Goal: Information Seeking & Learning: Learn about a topic

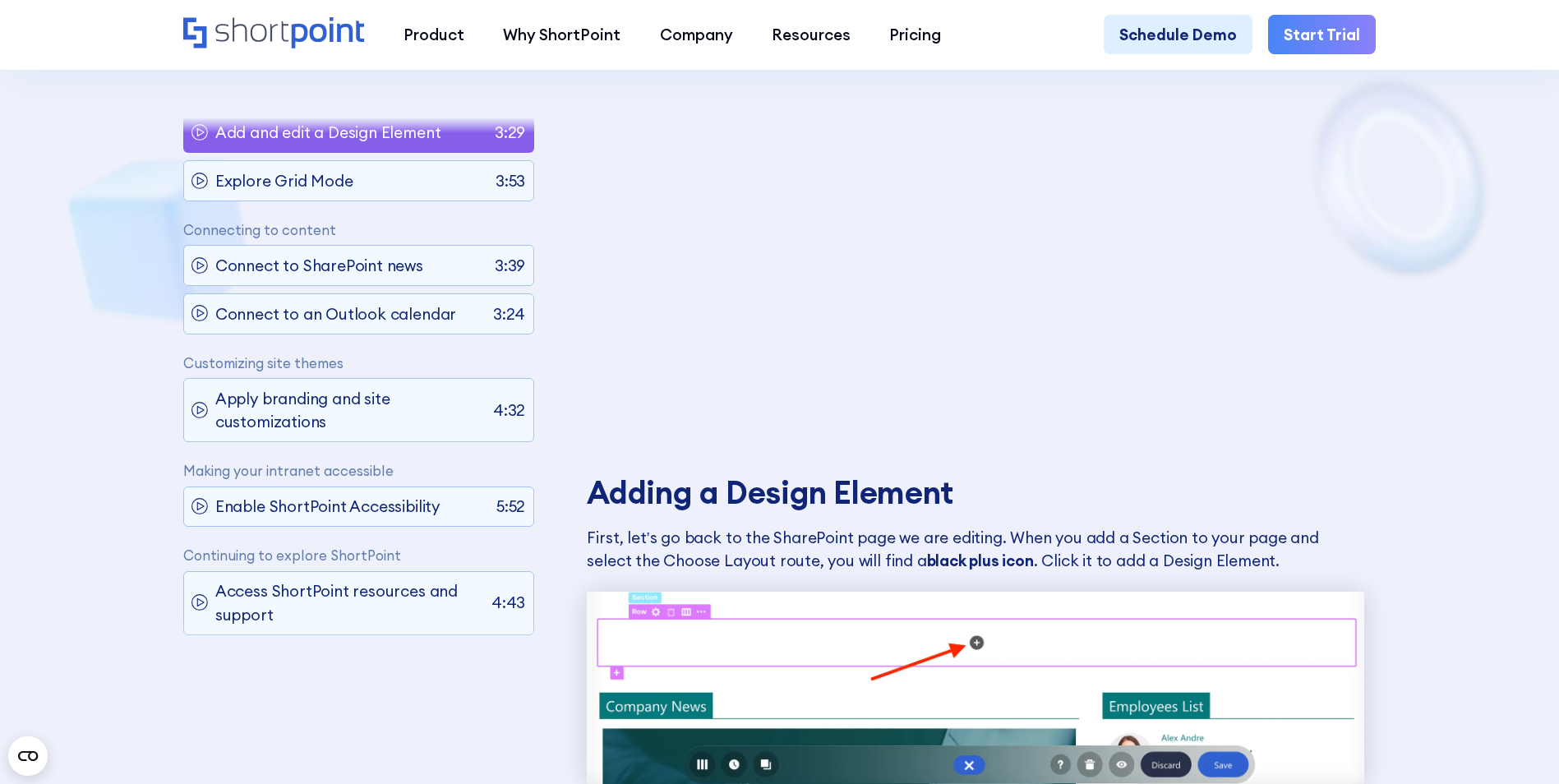
scroll to position [173, 0]
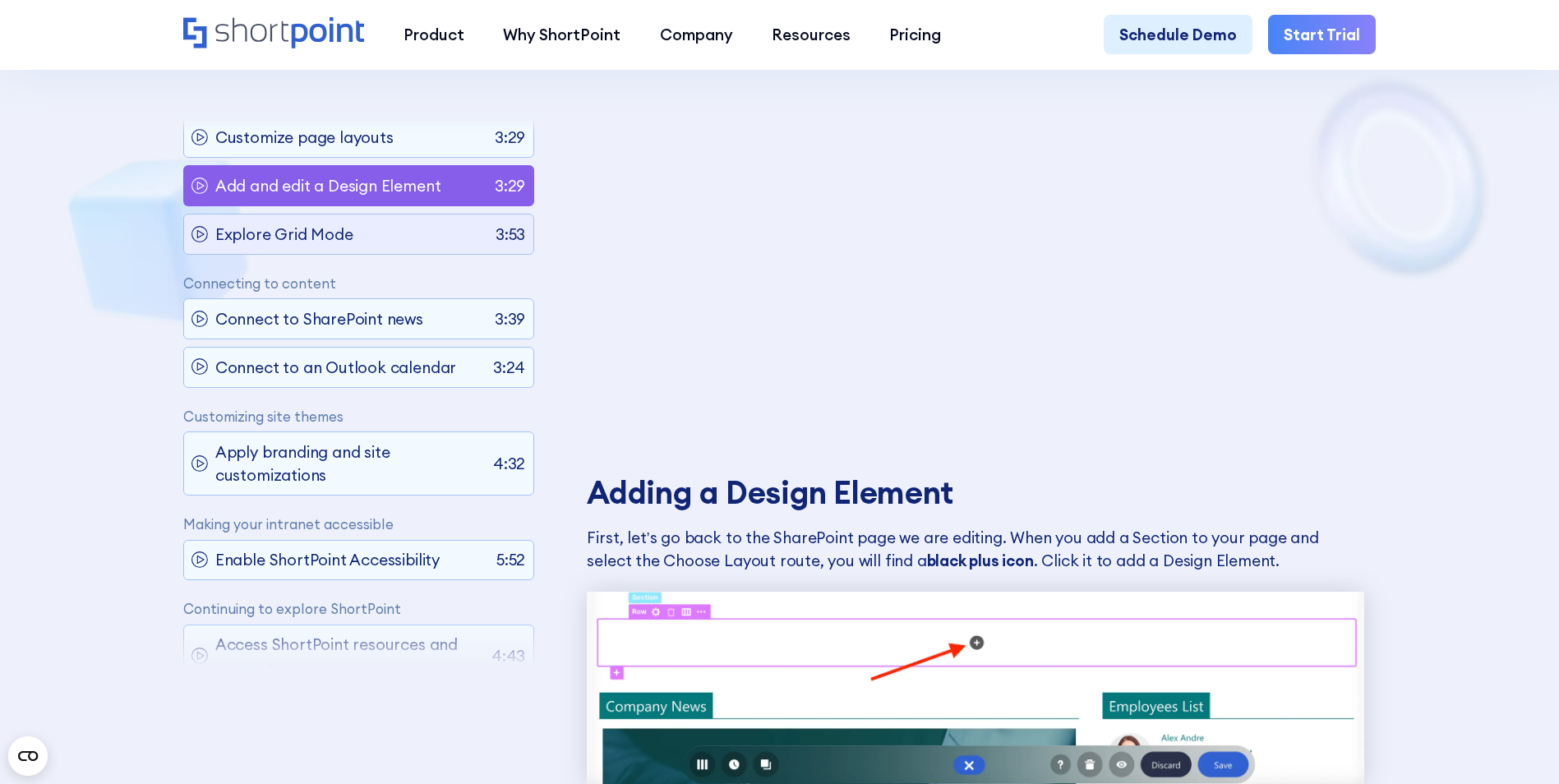
click at [361, 239] on div "Explore Grid Mode 3:53" at bounding box center [358, 234] width 351 height 40
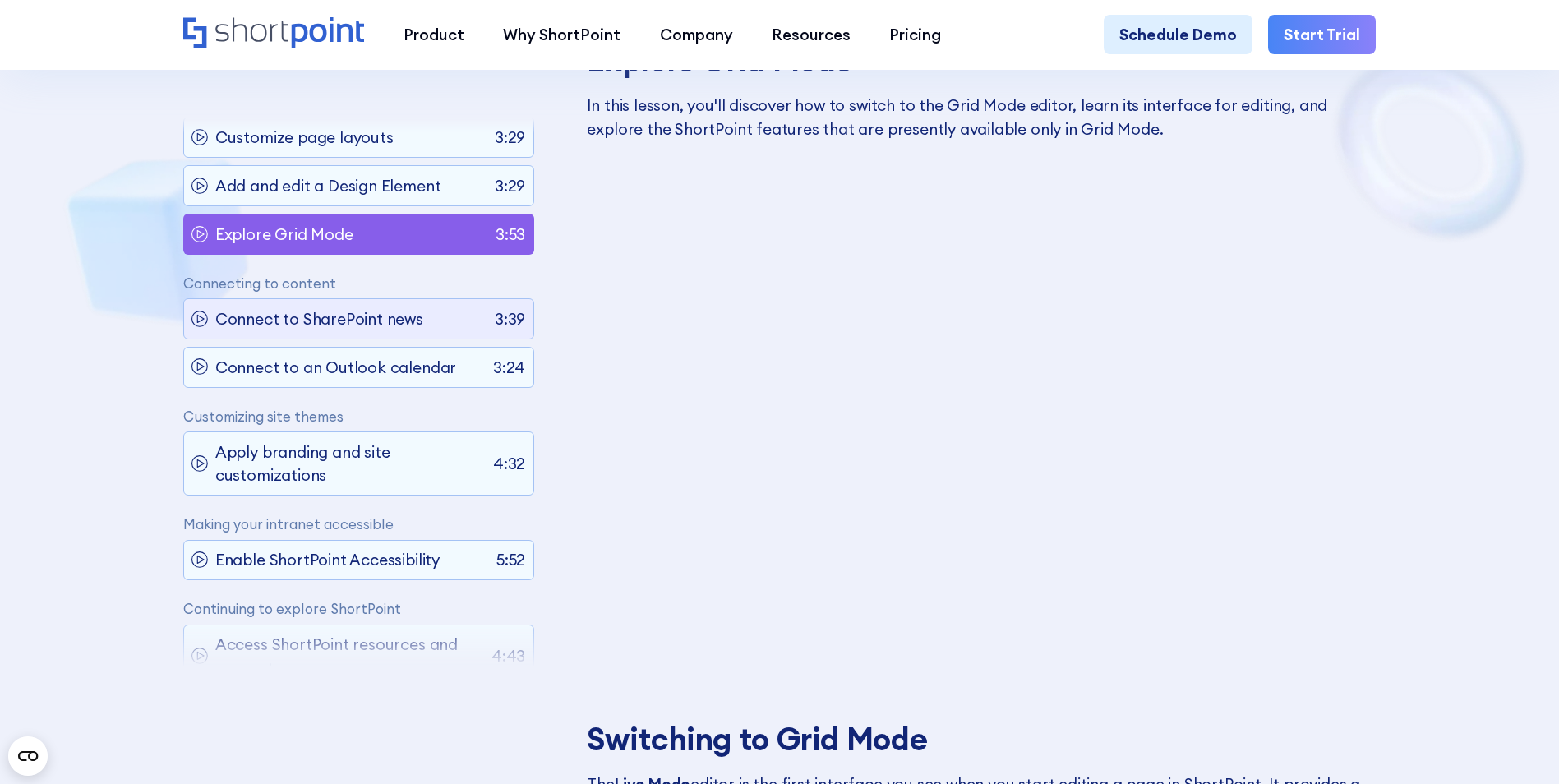
click at [447, 313] on div "Connect to SharePoint news 3:39" at bounding box center [358, 319] width 351 height 40
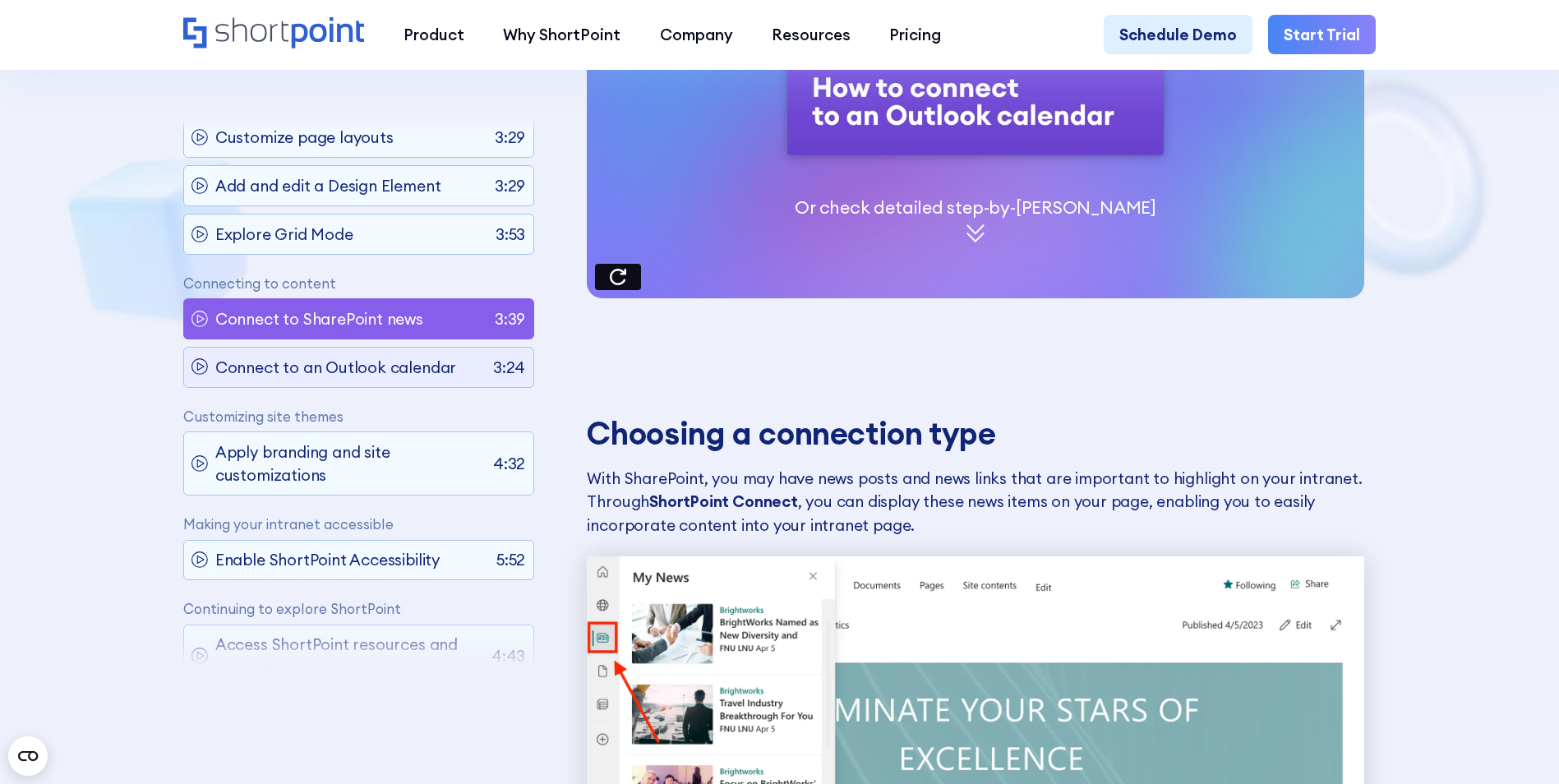
click at [245, 368] on p "Connect to an Outlook calendar" at bounding box center [336, 367] width 241 height 23
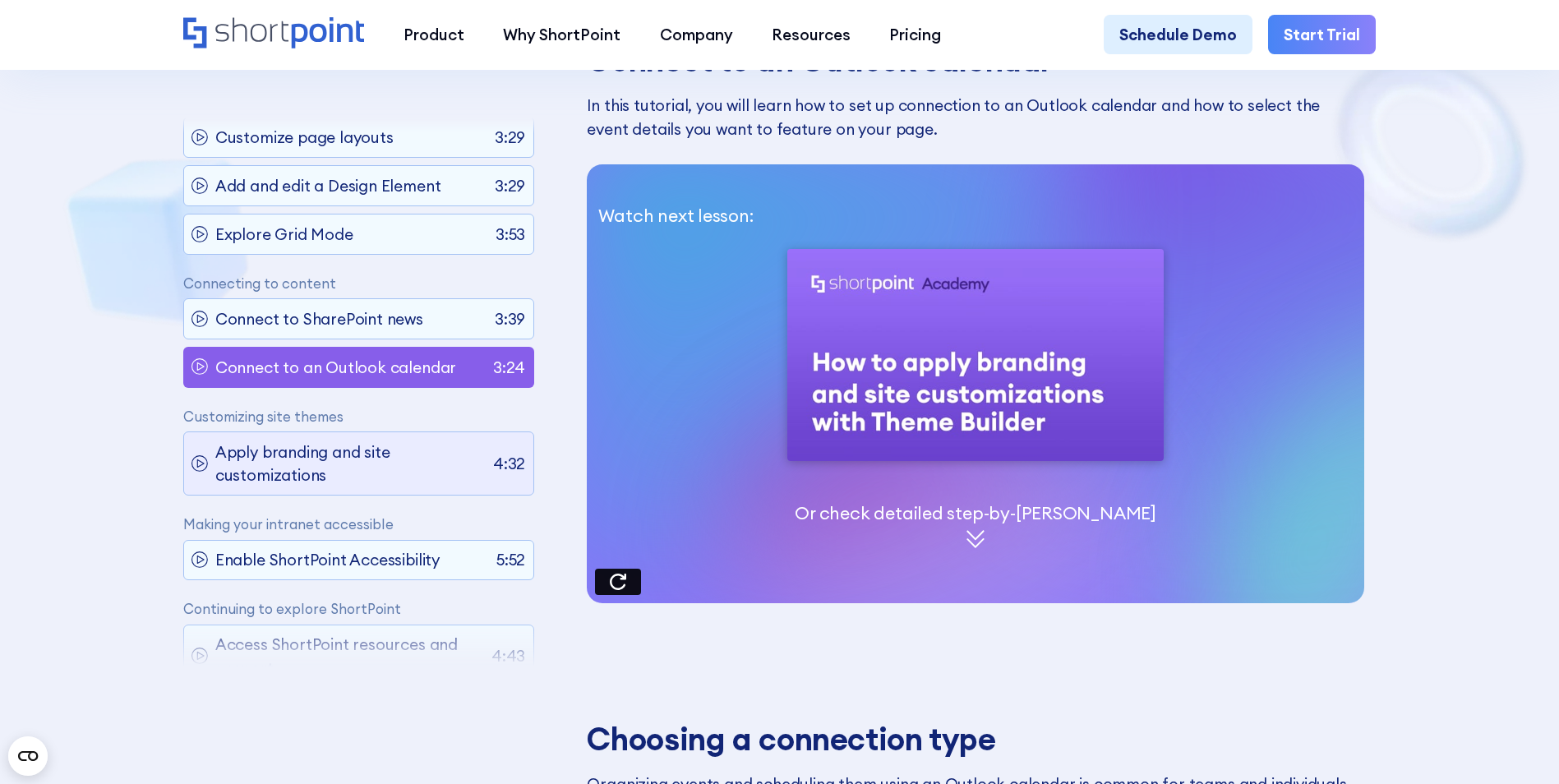
click at [399, 458] on p "Apply branding and site customizations" at bounding box center [351, 463] width 271 height 47
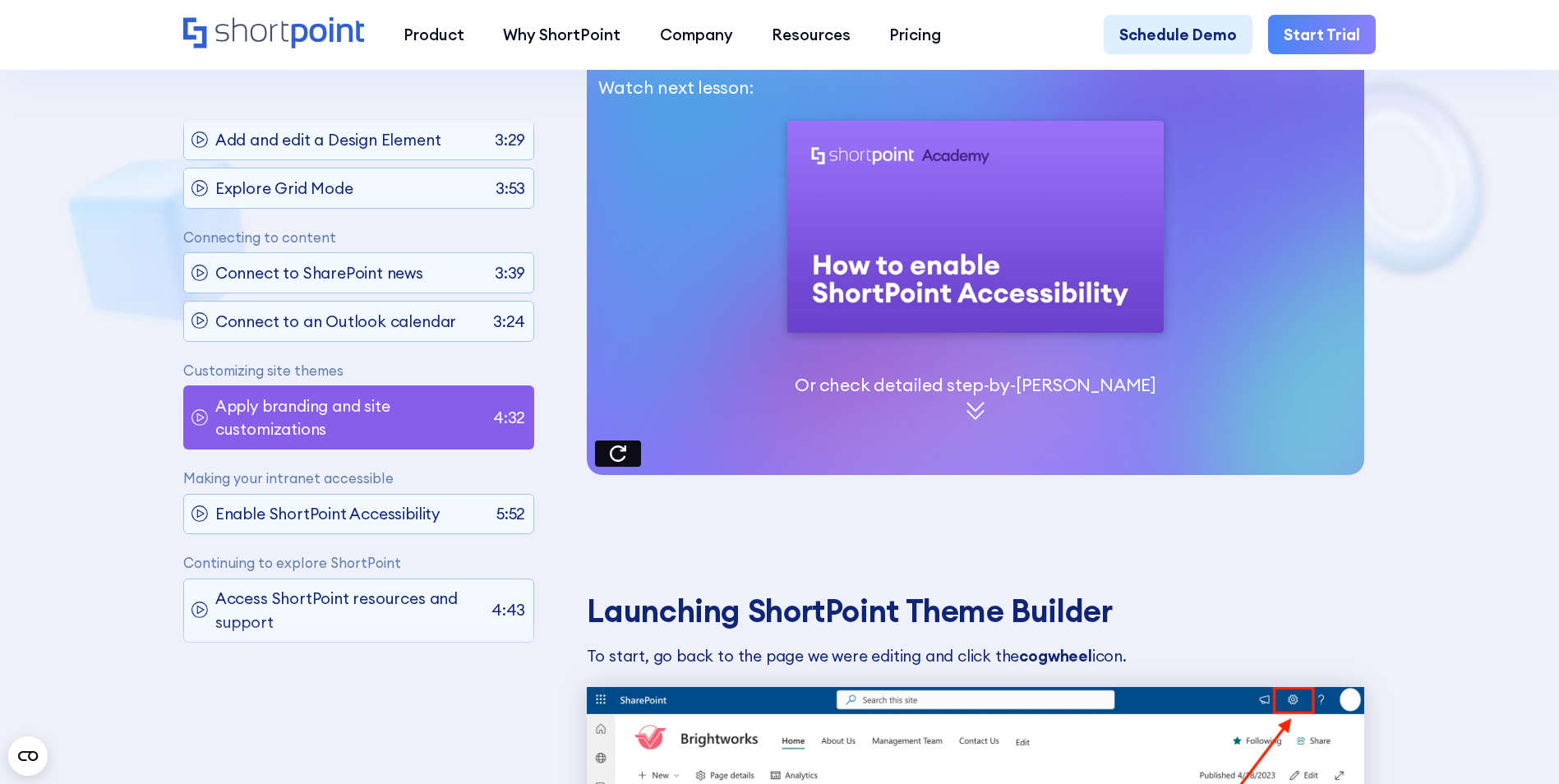
scroll to position [244, 0]
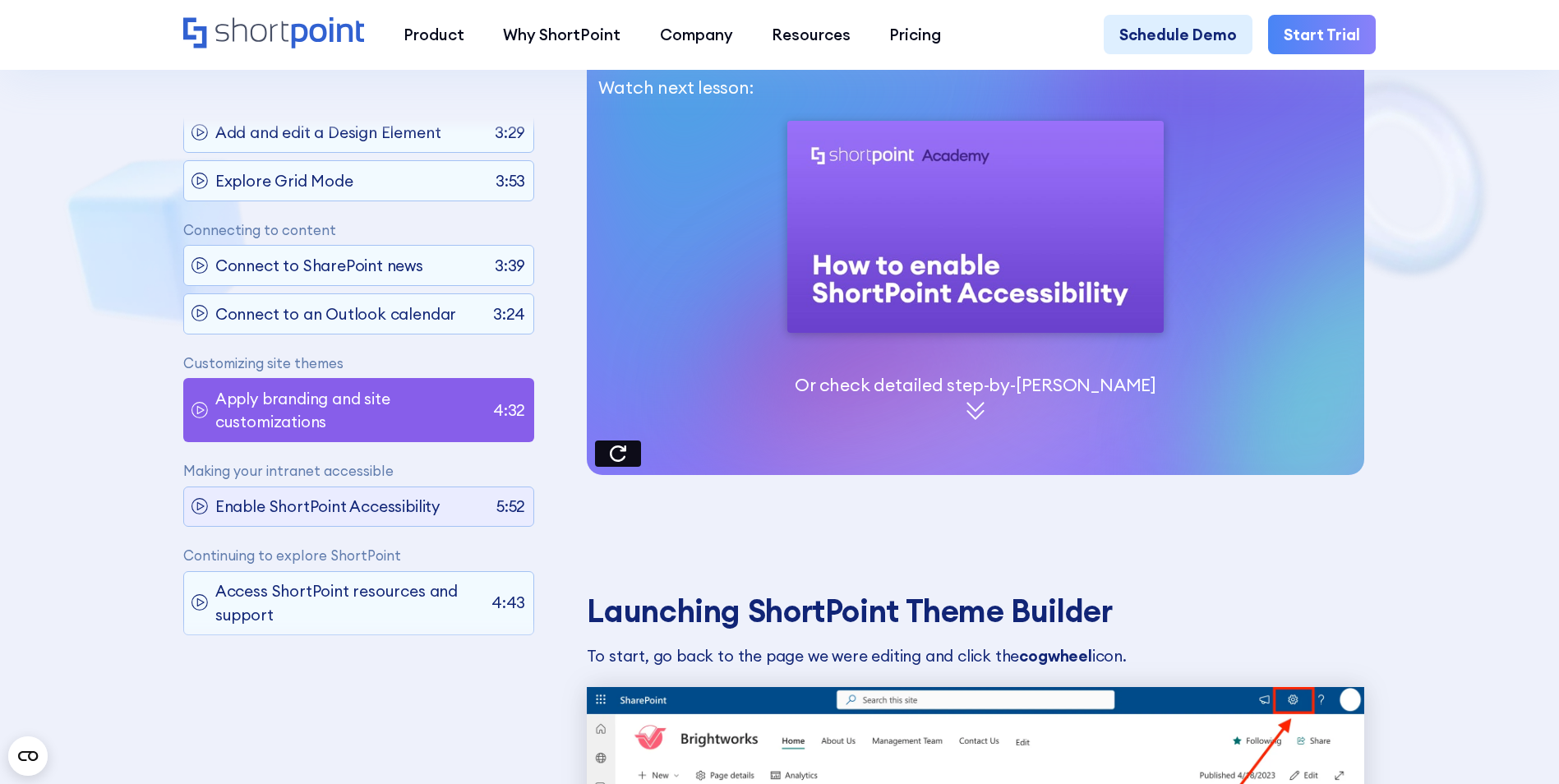
click at [415, 494] on p "Enable ShortPoint Accessibility" at bounding box center [327, 506] width 225 height 23
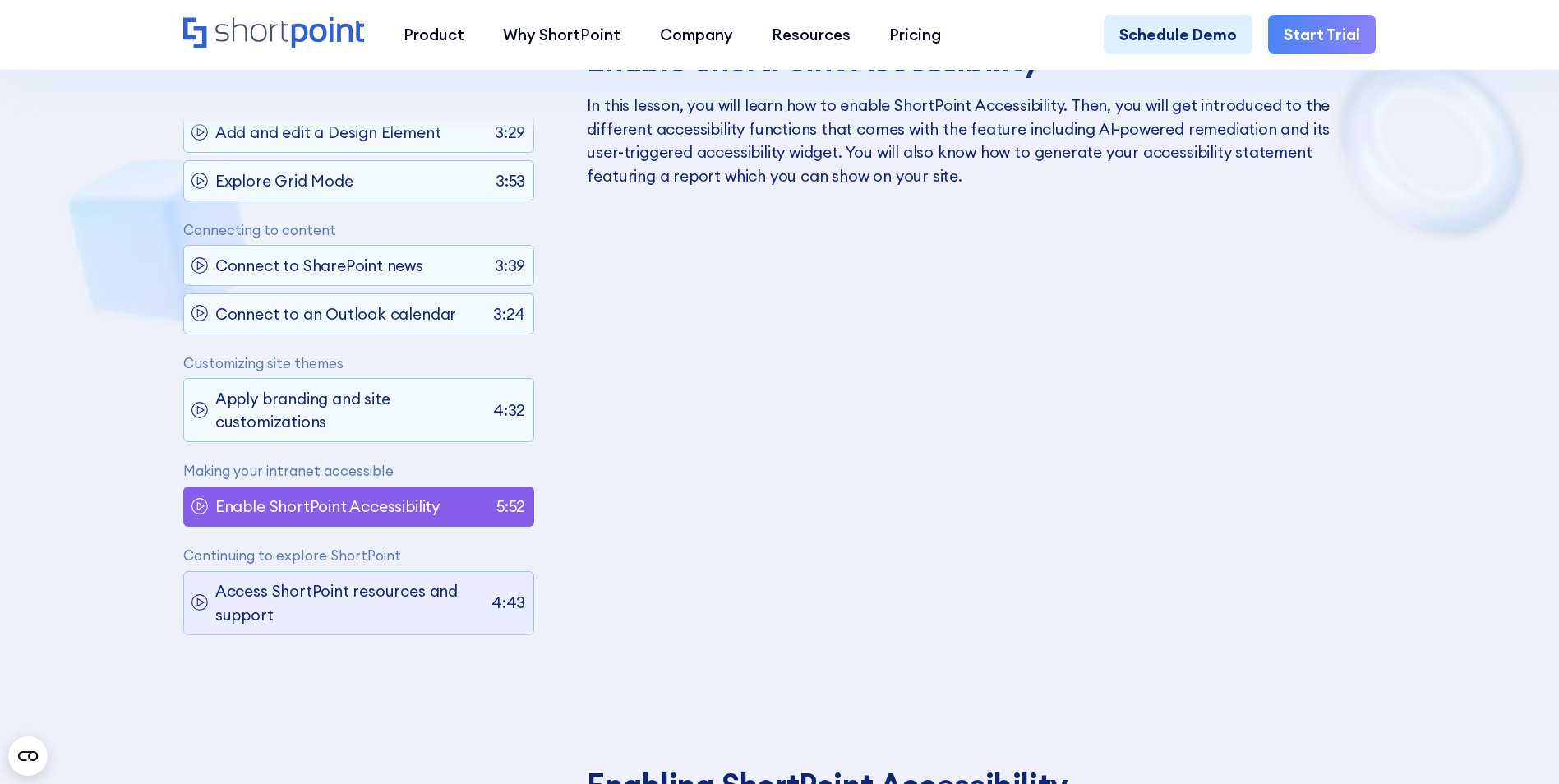
click at [417, 580] on p "Access ShortPoint resources and support" at bounding box center [350, 604] width 269 height 47
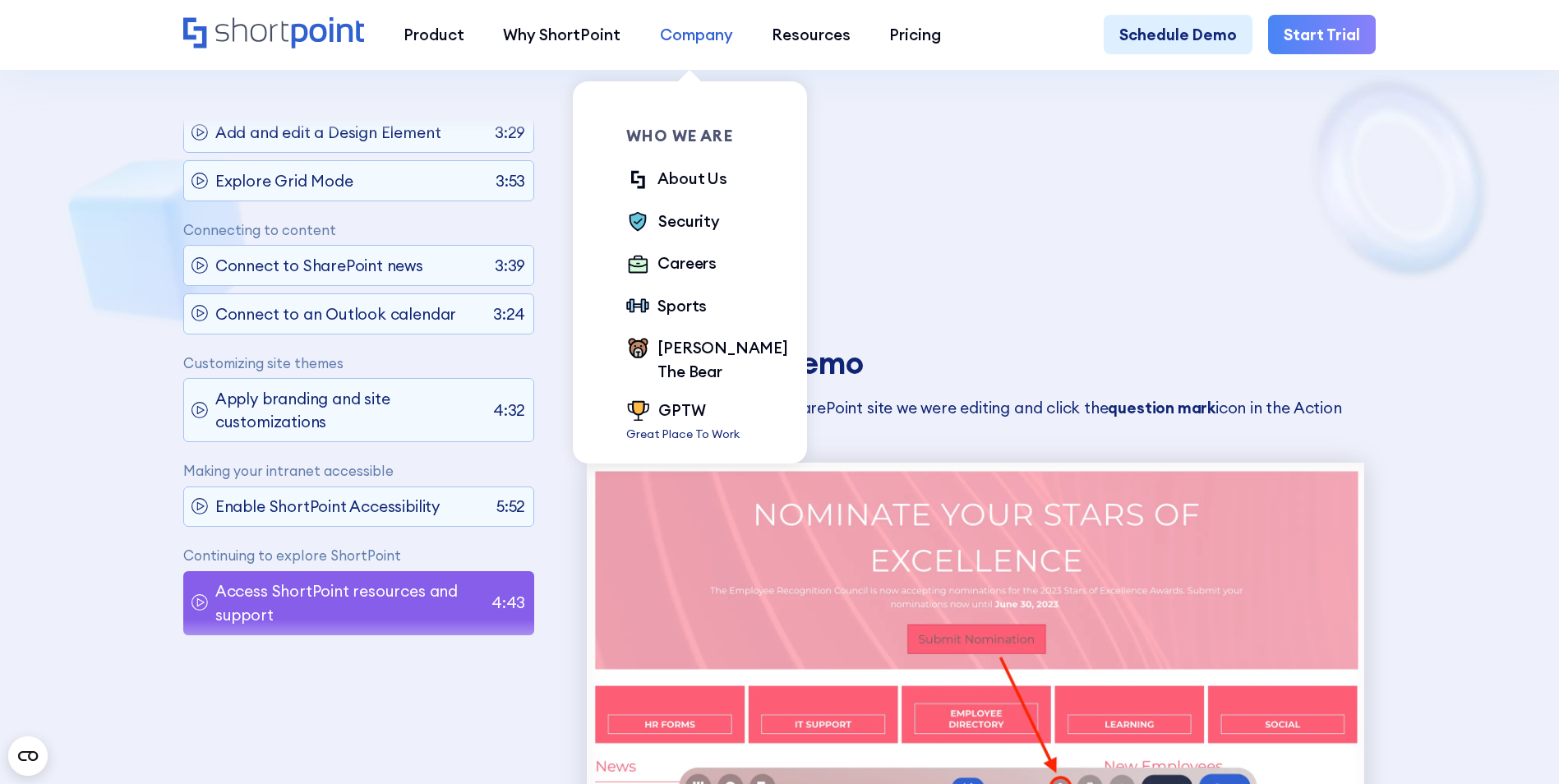
scroll to position [1469, 0]
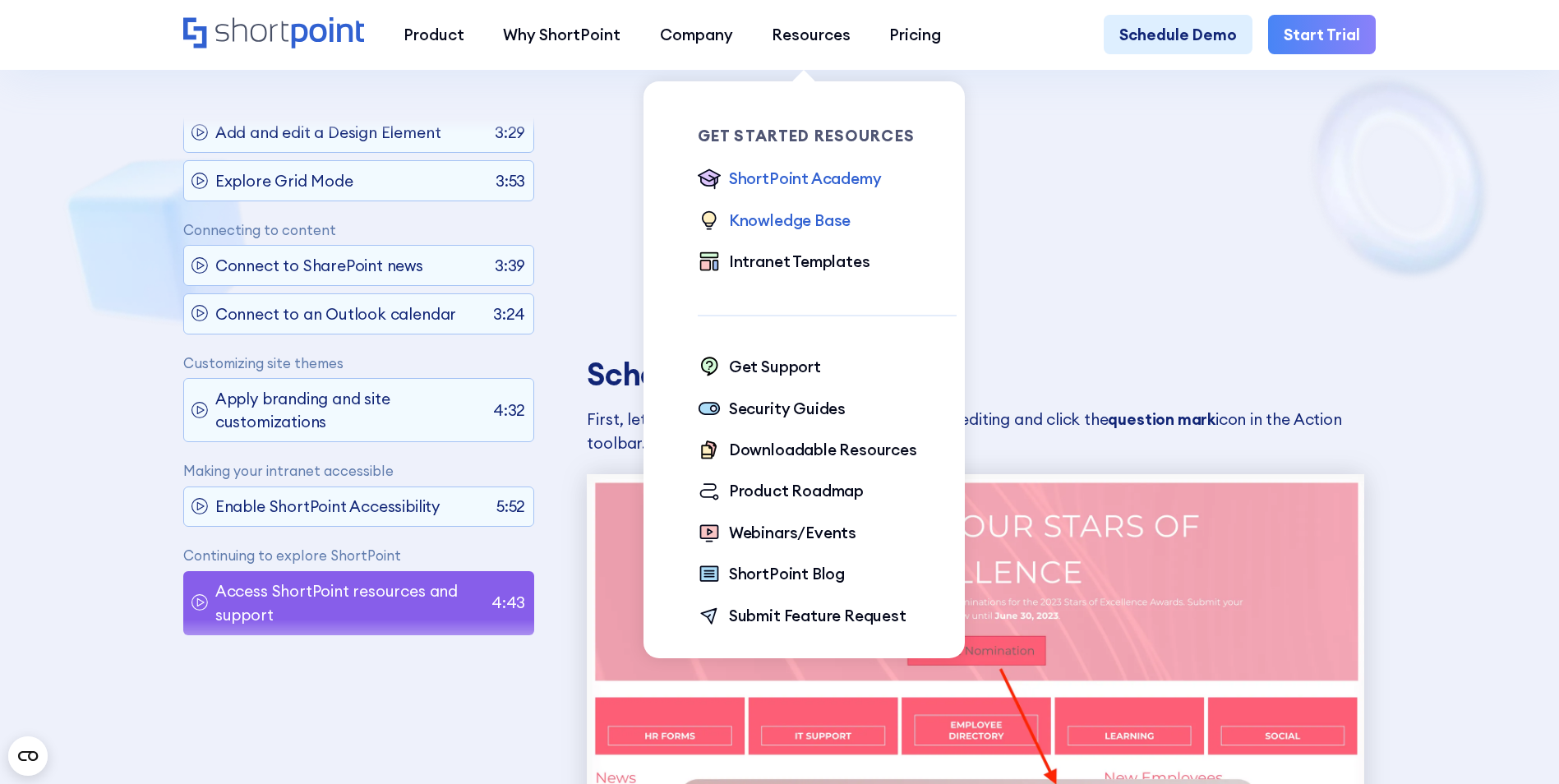
click at [805, 215] on div "Knowledge Base" at bounding box center [789, 220] width 121 height 23
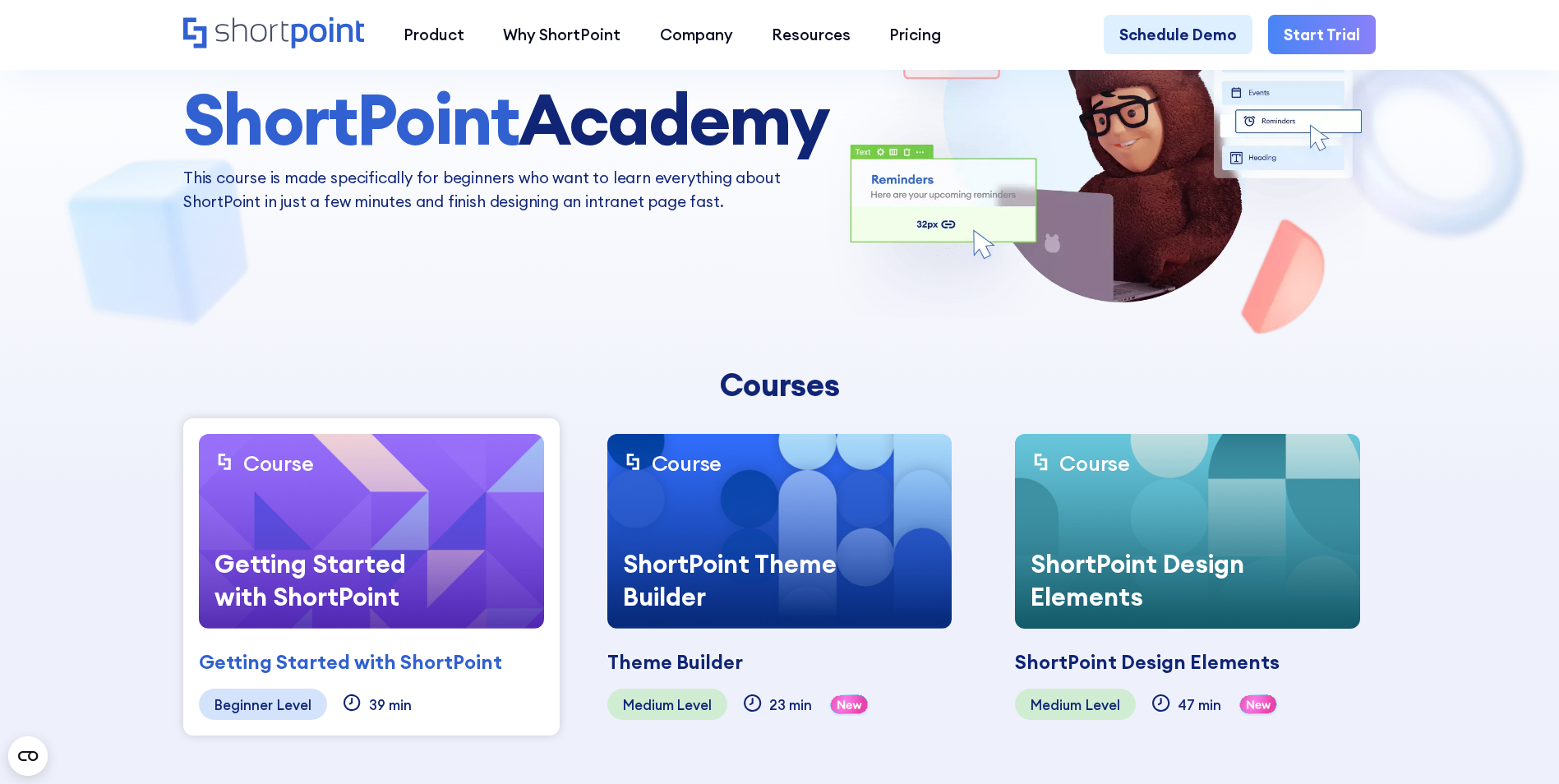
scroll to position [246, 0]
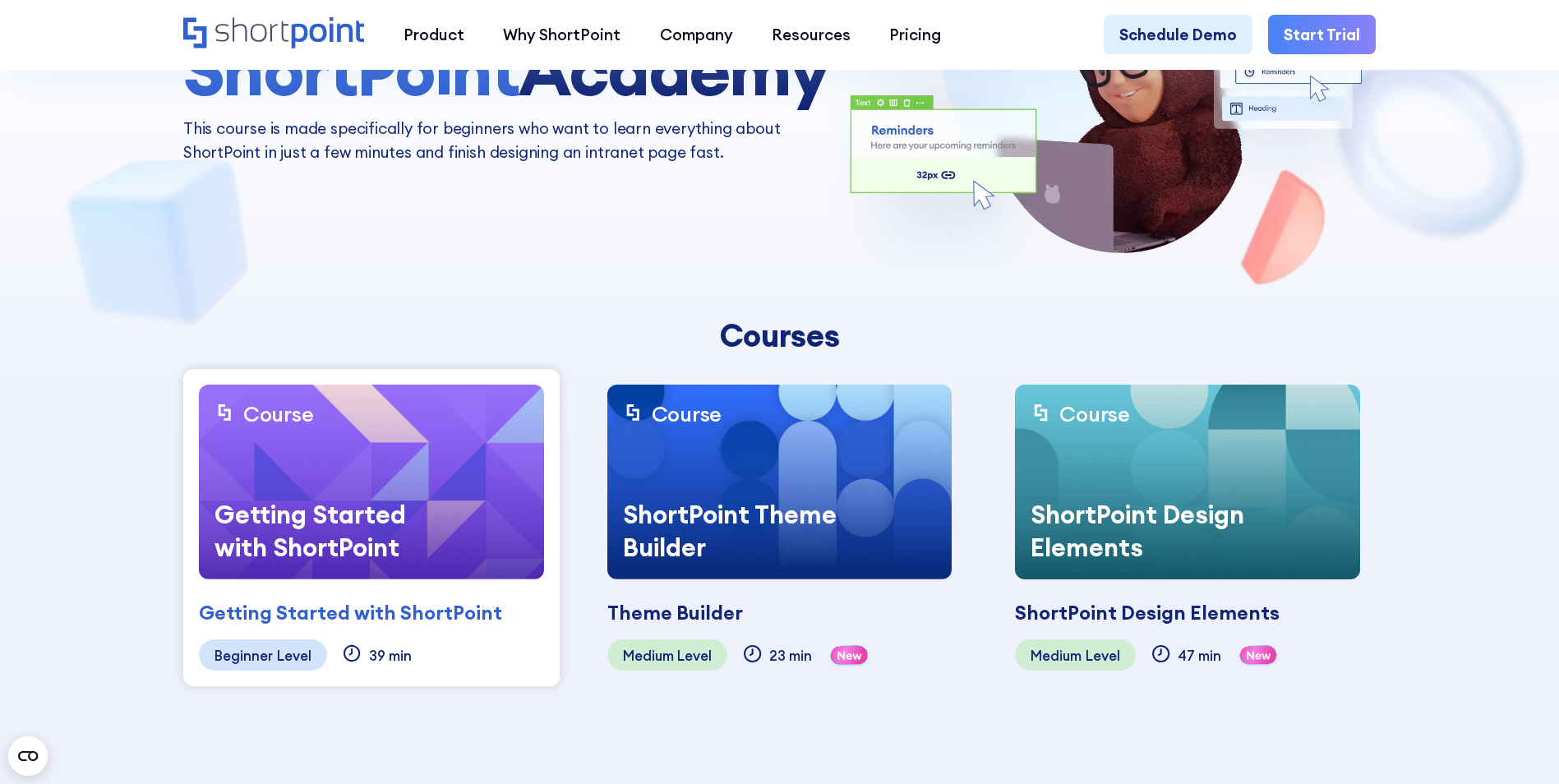
click at [670, 527] on div "ShortPoint Theme Builder" at bounding box center [730, 530] width 245 height 97
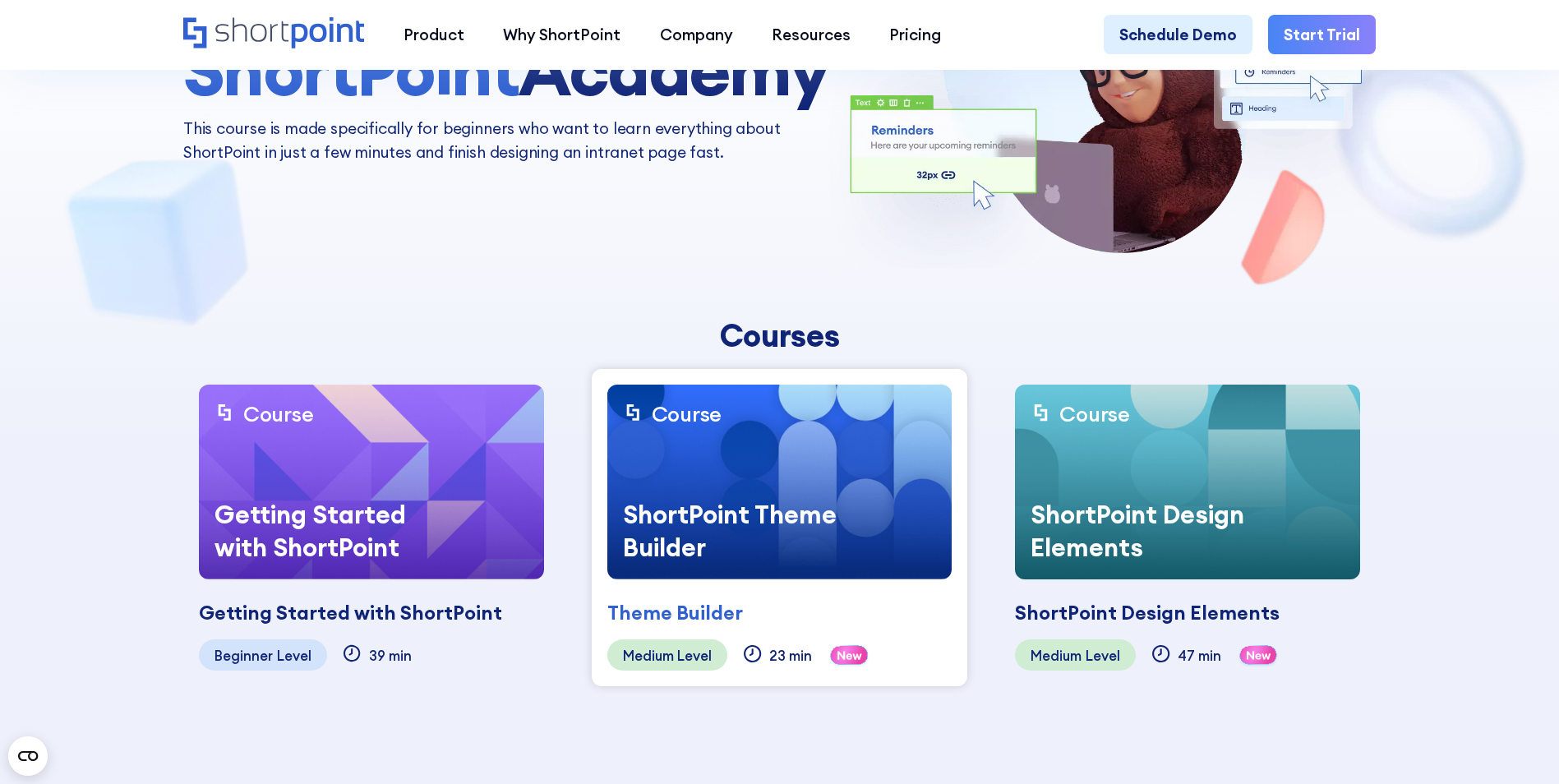
click at [680, 648] on div "Level" at bounding box center [694, 655] width 35 height 16
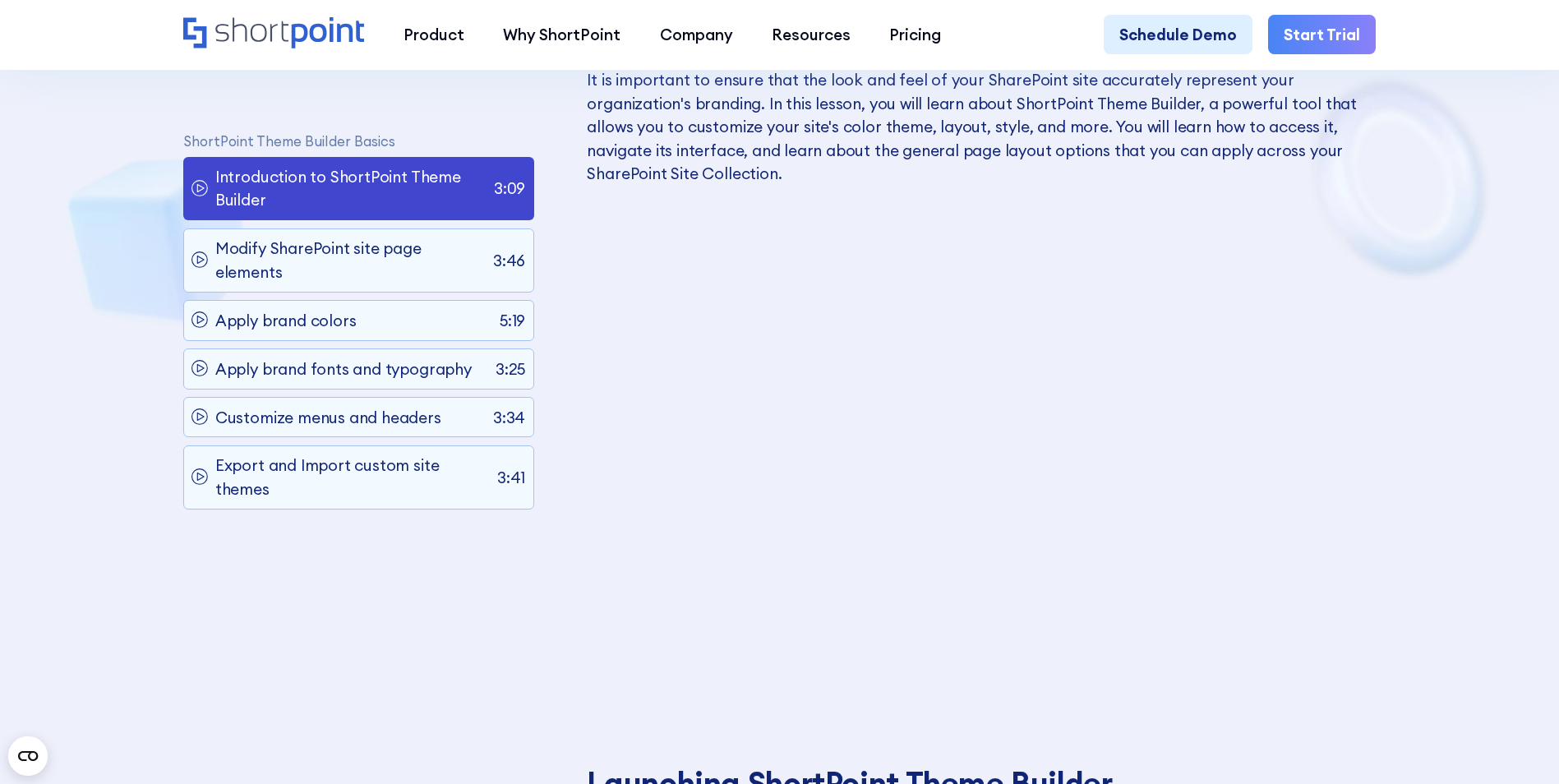
scroll to position [1068, 0]
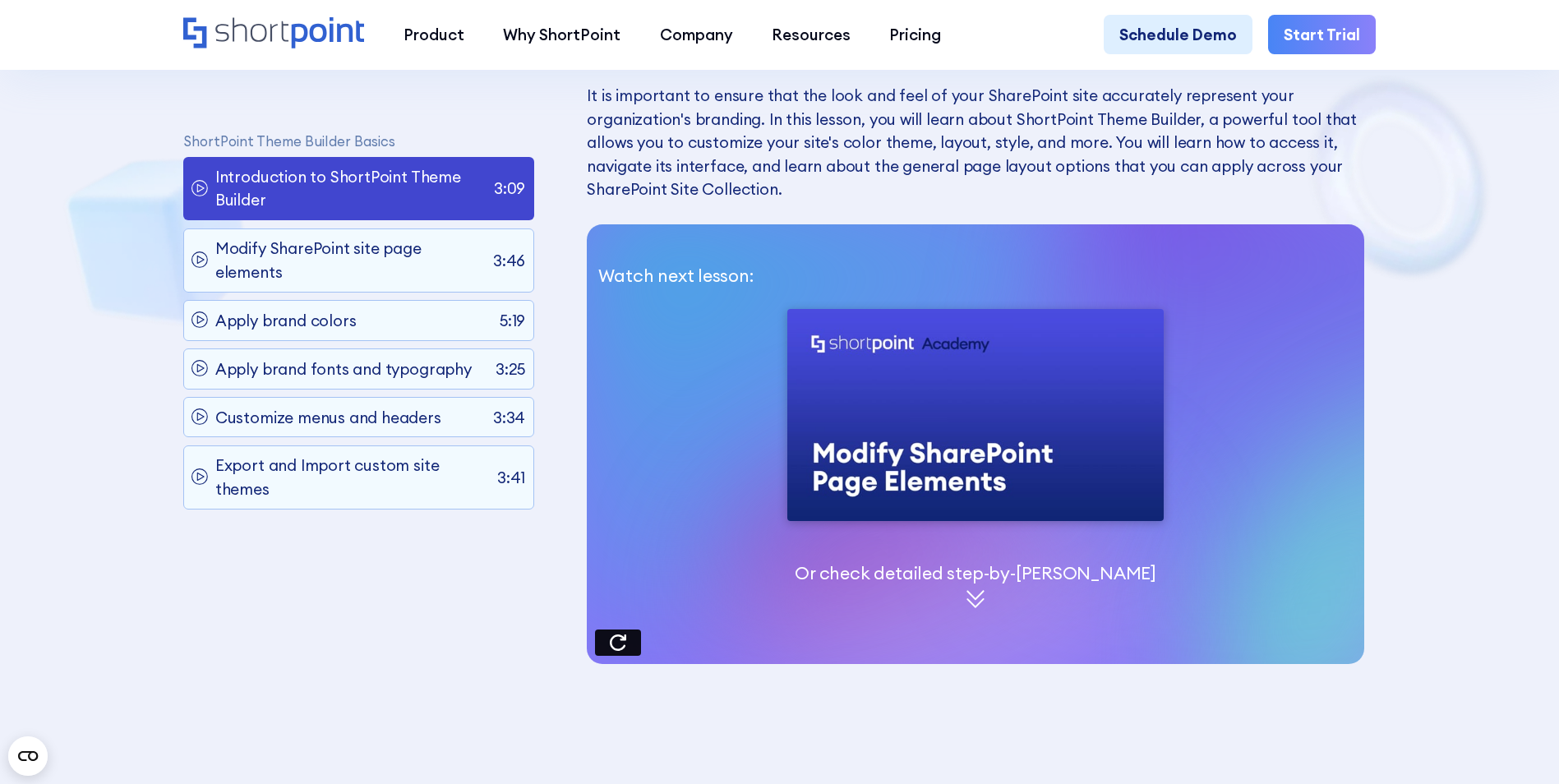
click at [975, 604] on icon at bounding box center [975, 599] width 18 height 18
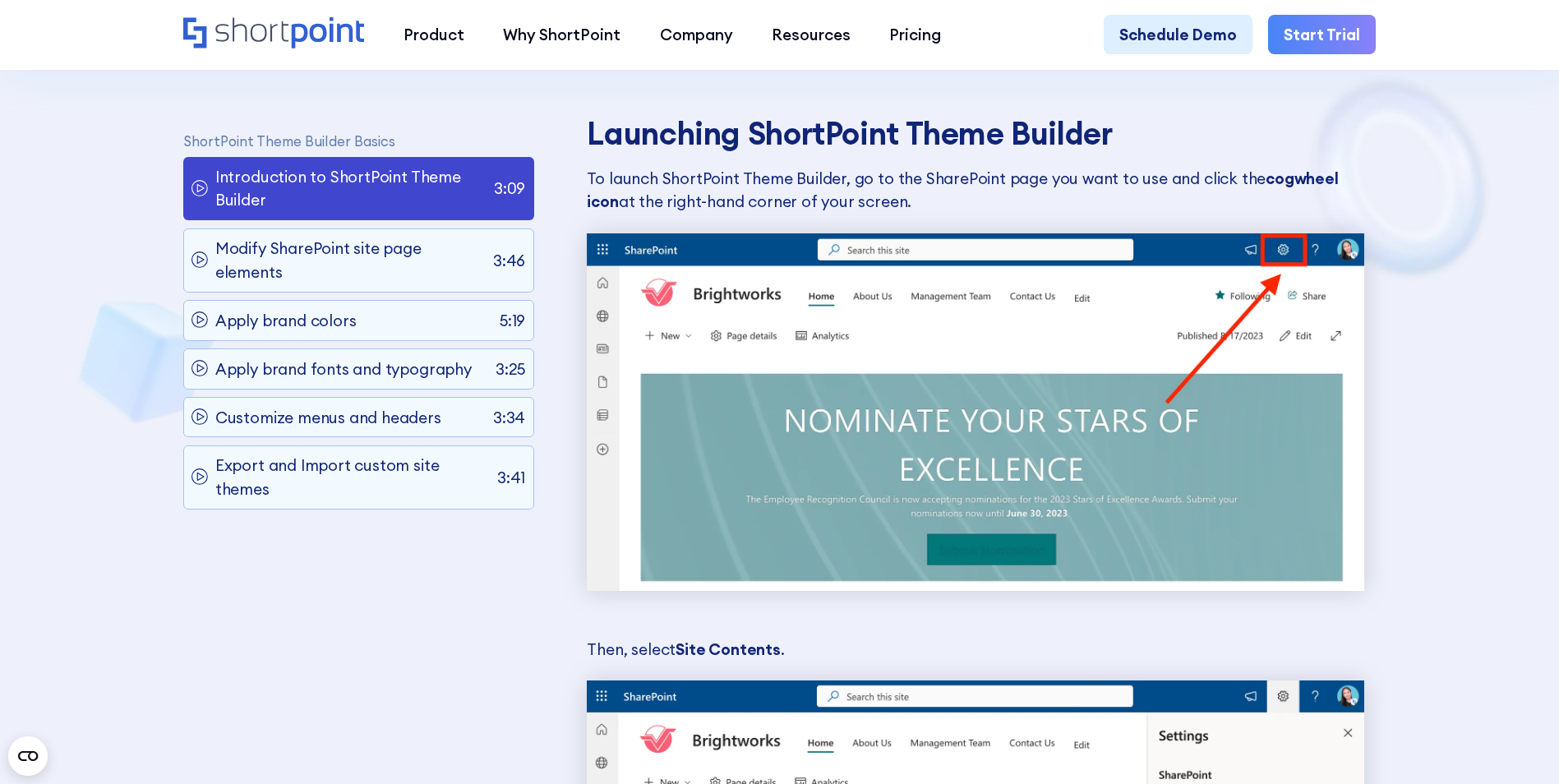
scroll to position [1842, 0]
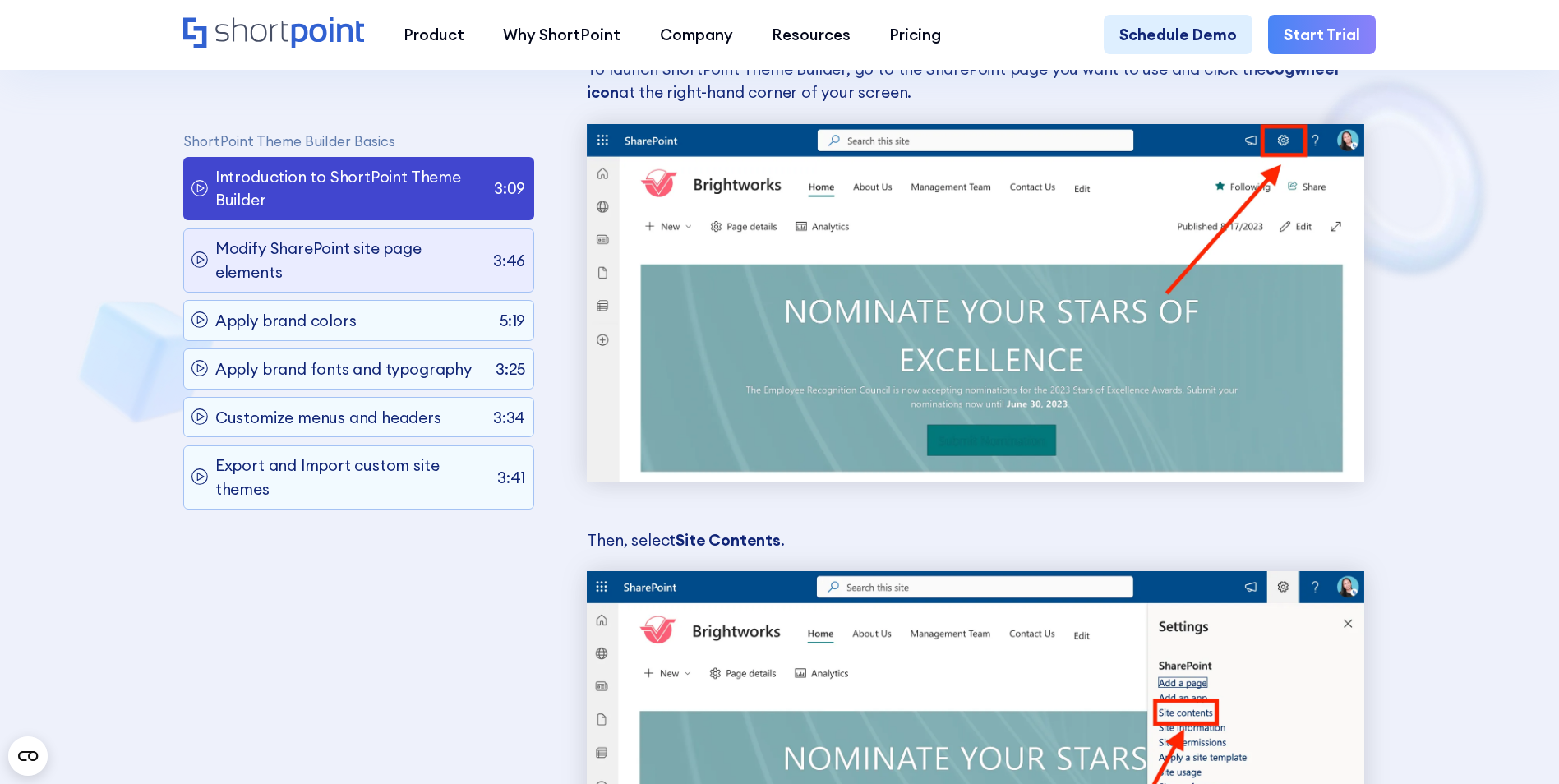
click at [443, 260] on p "Modify SharePoint site page elements" at bounding box center [351, 261] width 271 height 47
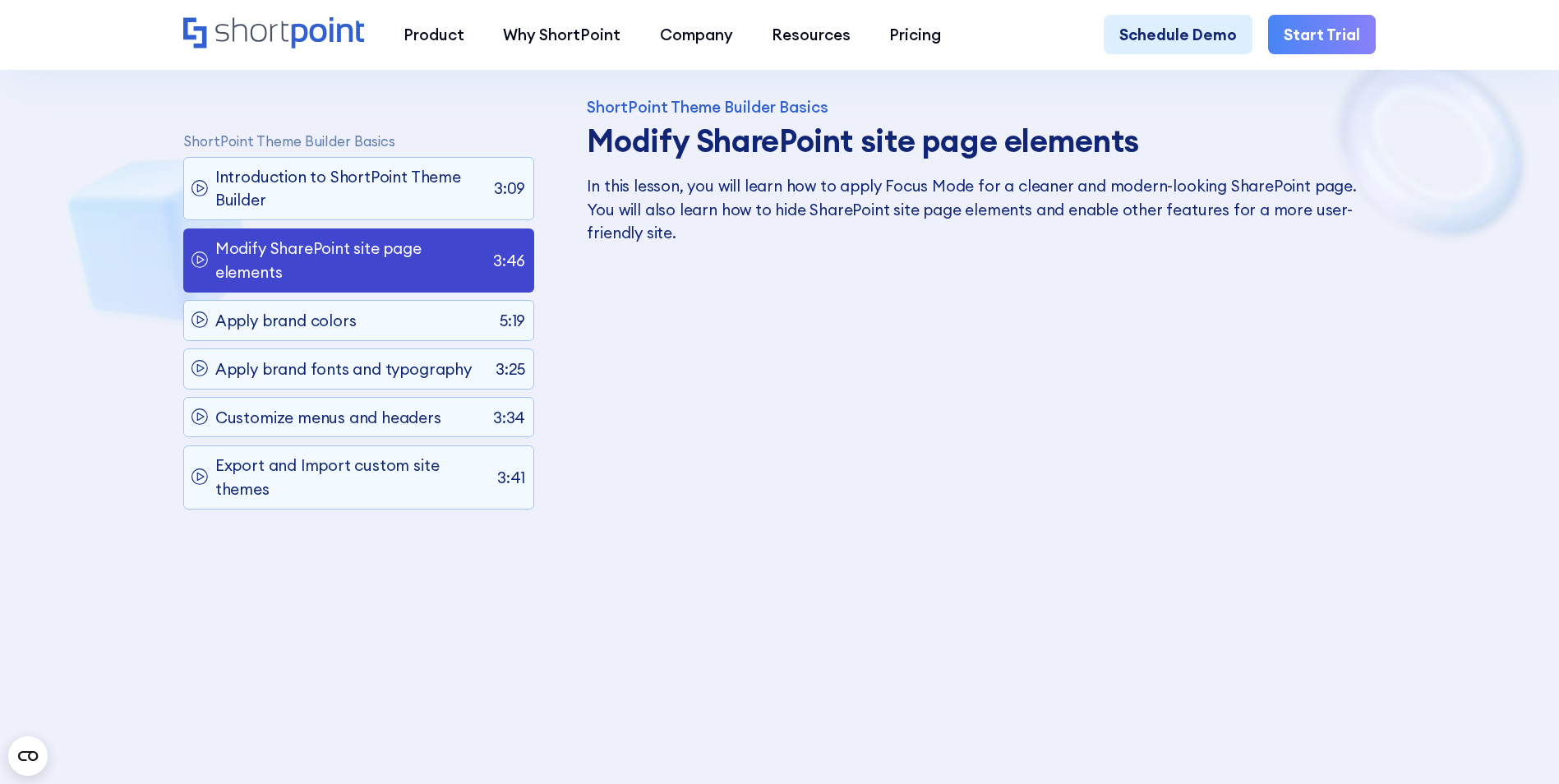
scroll to position [976, 0]
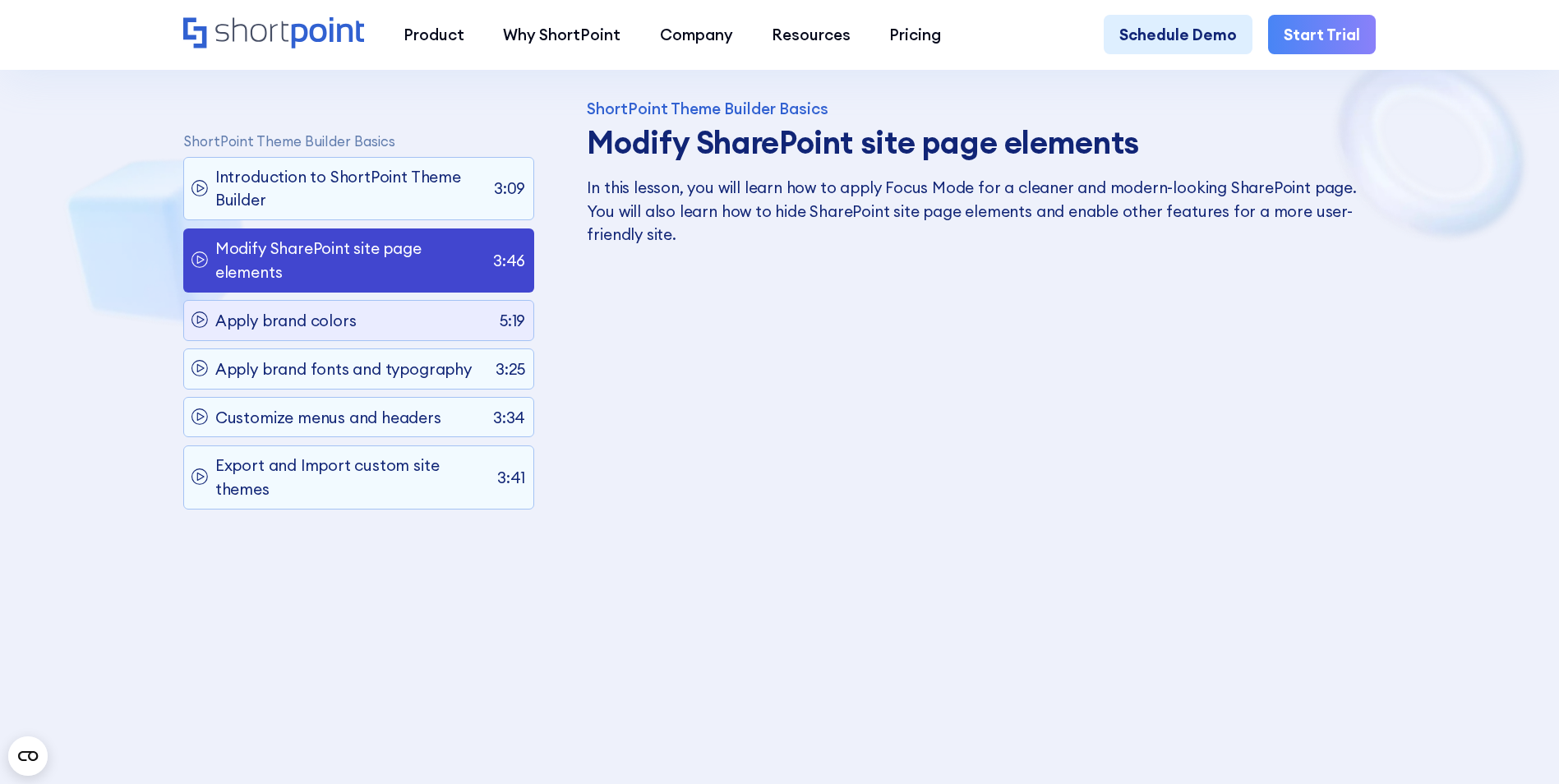
click at [285, 321] on p "Apply brand colors" at bounding box center [286, 321] width 141 height 23
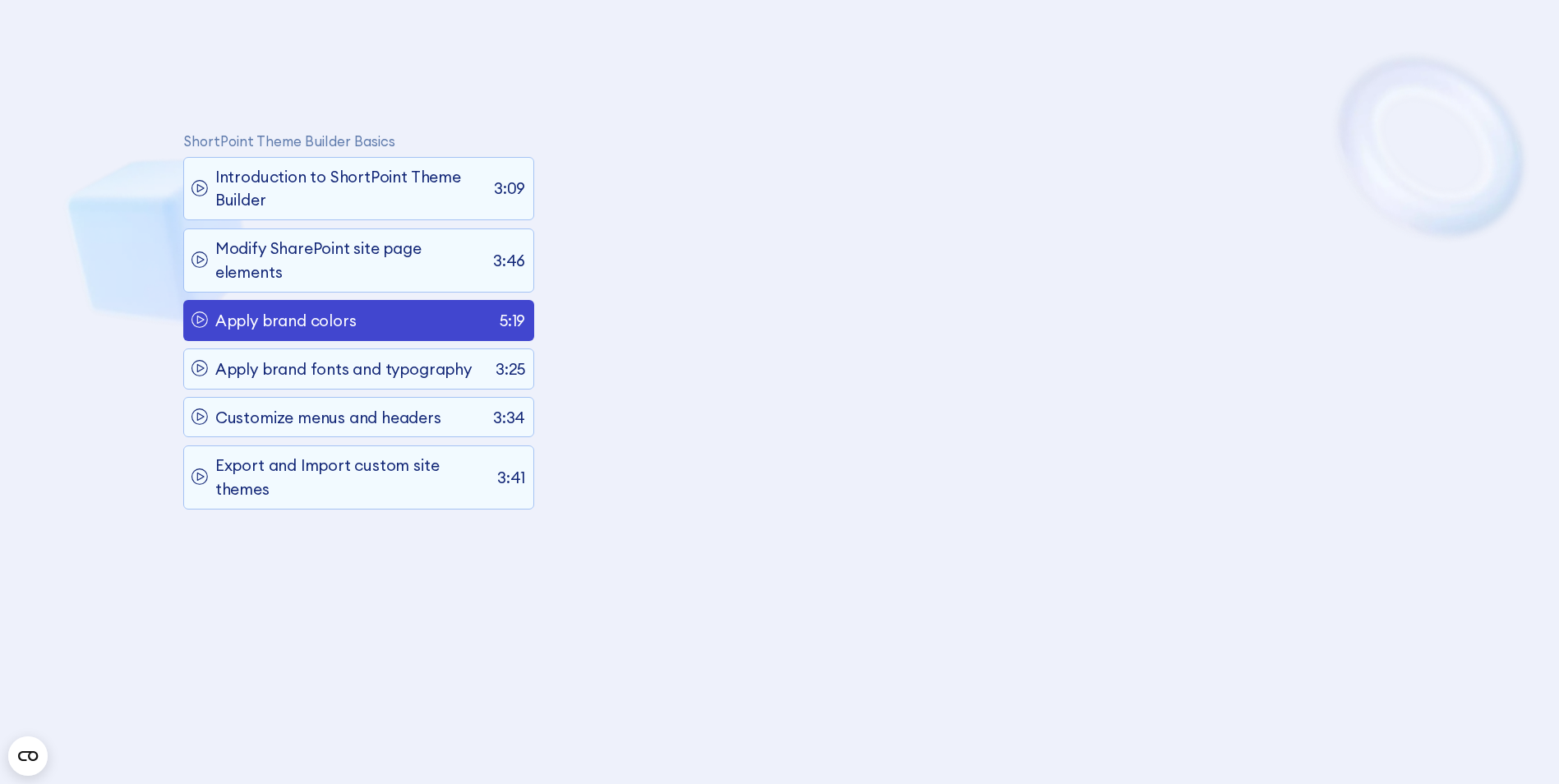
scroll to position [1058, 0]
